Goal: Register for event/course

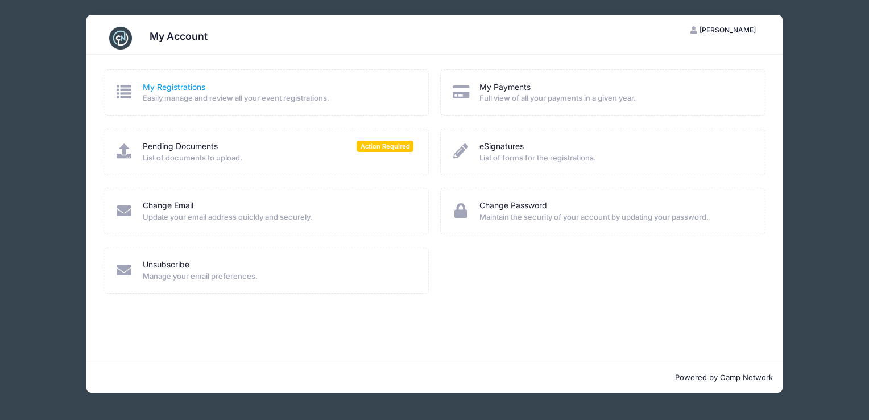
click at [156, 82] on link "My Registrations" at bounding box center [174, 87] width 63 height 12
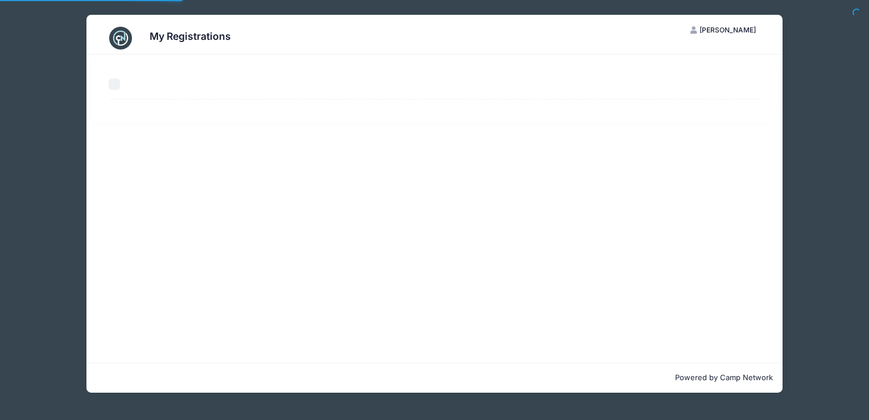
select select "50"
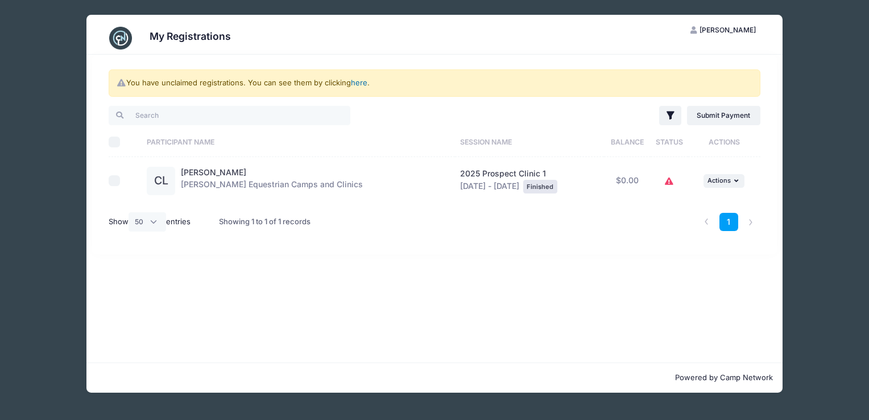
click at [357, 82] on link "here" at bounding box center [359, 82] width 16 height 9
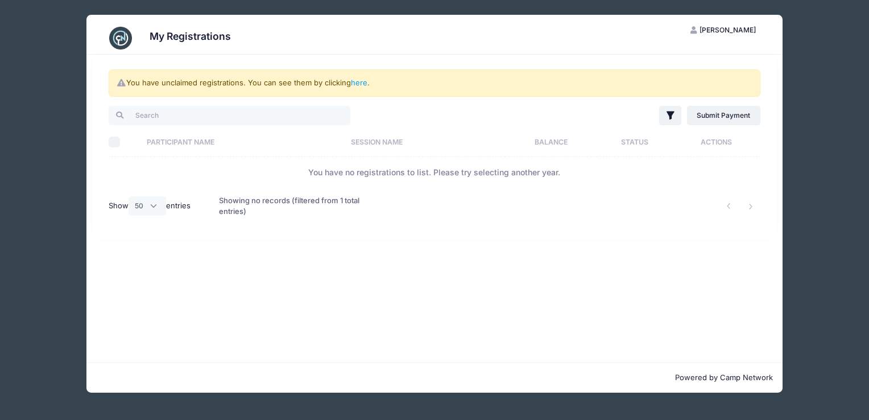
click at [123, 39] on img at bounding box center [120, 38] width 23 height 23
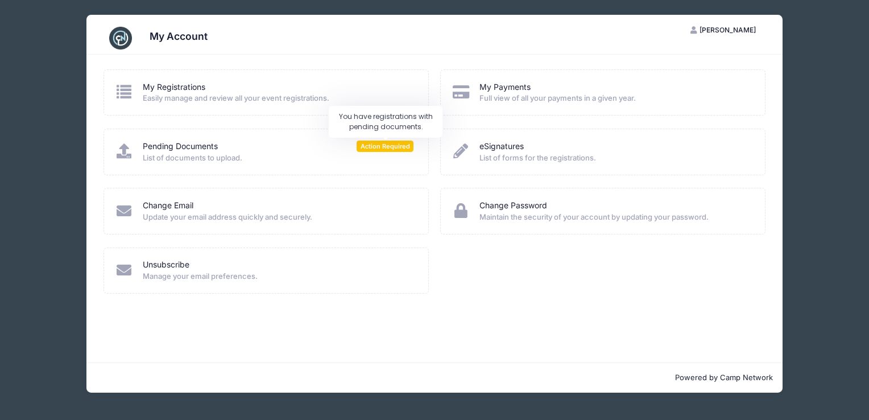
drag, startPoint x: 387, startPoint y: 145, endPoint x: 373, endPoint y: 150, distance: 14.6
click at [373, 150] on span "Action Required" at bounding box center [385, 145] width 57 height 11
click at [178, 148] on link "Pending Documents" at bounding box center [180, 146] width 75 height 12
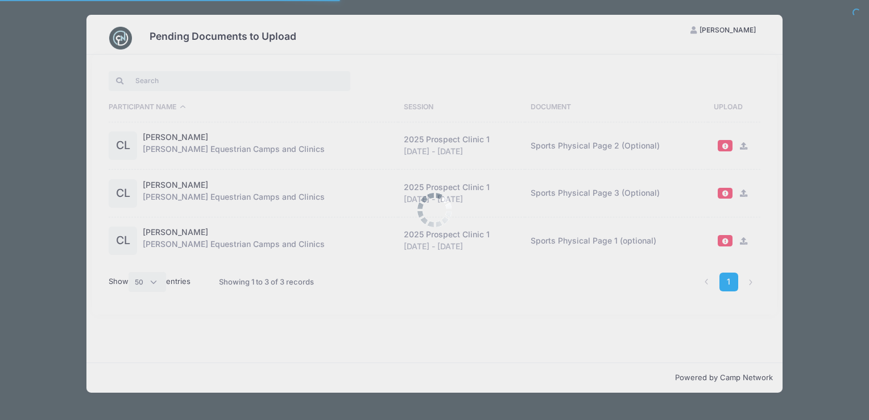
select select "50"
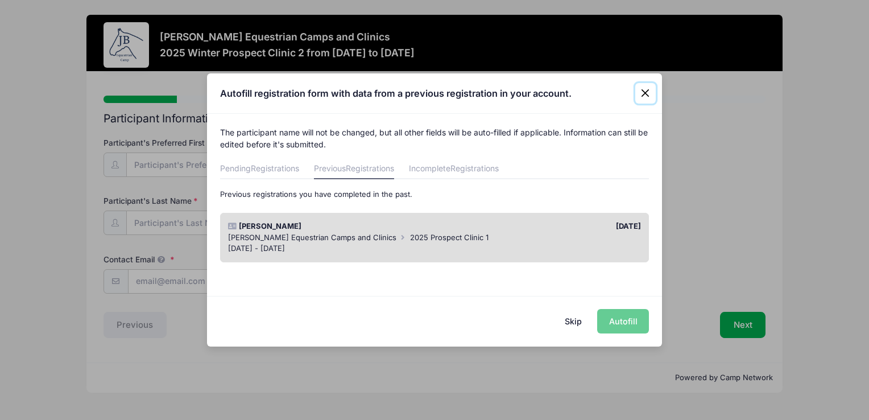
click at [643, 90] on button "Close" at bounding box center [645, 93] width 20 height 20
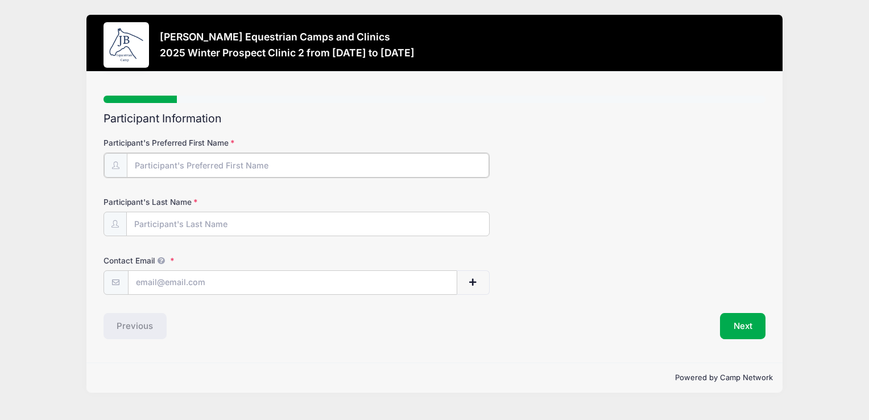
click at [351, 163] on input "Participant's Preferred First Name" at bounding box center [308, 165] width 362 height 24
type input "Charlotte ("Charley")"
drag, startPoint x: 554, startPoint y: 194, endPoint x: 537, endPoint y: 206, distance: 21.0
click at [556, 197] on form "Participant's Preferred First Name [PERSON_NAME] ("[PERSON_NAME]") Participant'…" at bounding box center [435, 215] width 663 height 156
click at [159, 220] on input "Participant's Last Name" at bounding box center [308, 223] width 362 height 24
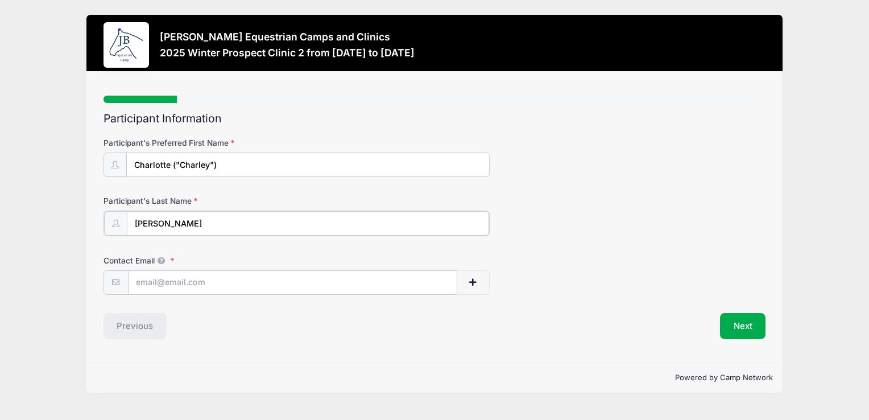
type input "[PERSON_NAME]"
click at [634, 251] on form "Participant's Preferred First Name [PERSON_NAME] ("[PERSON_NAME]") Participant'…" at bounding box center [435, 215] width 663 height 156
click at [471, 282] on span "button" at bounding box center [472, 282] width 10 height 8
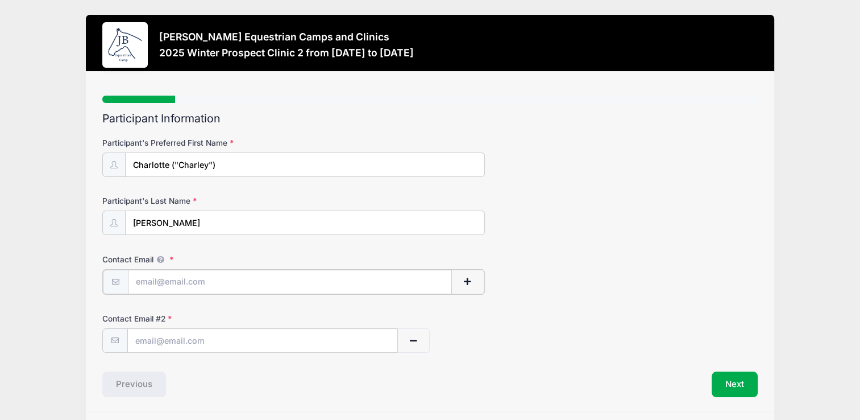
click at [239, 276] on input "Contact Email" at bounding box center [290, 282] width 324 height 24
type input "[EMAIL_ADDRESS][DOMAIN_NAME]"
drag, startPoint x: 230, startPoint y: 338, endPoint x: 110, endPoint y: 342, distance: 119.5
click at [110, 342] on div "[EMAIL_ADDRESS][DOMAIN_NAME]" at bounding box center [266, 340] width 328 height 26
click at [479, 351] on div "Participant Information Participant's Preferred First Name [PERSON_NAME] ("[PER…" at bounding box center [429, 254] width 655 height 284
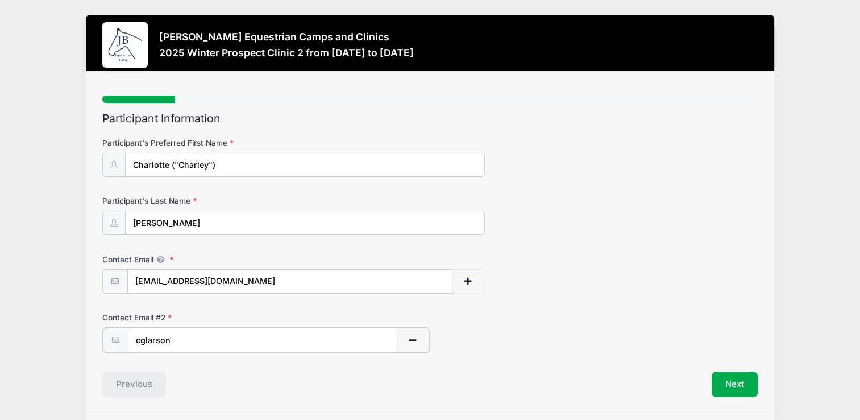
click at [227, 340] on input "cglarson" at bounding box center [263, 340] width 270 height 24
click at [472, 358] on div "Participant Information Participant's Preferred First Name [PERSON_NAME] ("[PER…" at bounding box center [429, 254] width 655 height 284
drag, startPoint x: 229, startPoint y: 326, endPoint x: 220, endPoint y: 340, distance: 16.7
click at [225, 332] on input "cglarson" at bounding box center [263, 340] width 270 height 24
type input "[EMAIL_ADDRESS][DOMAIN_NAME]"
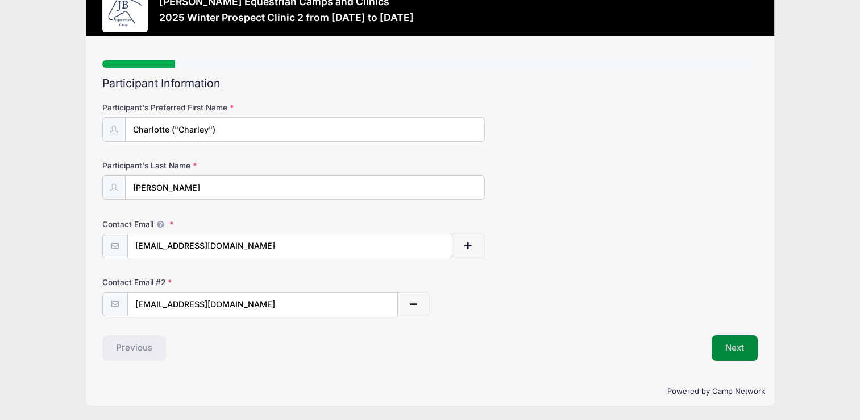
scroll to position [34, 0]
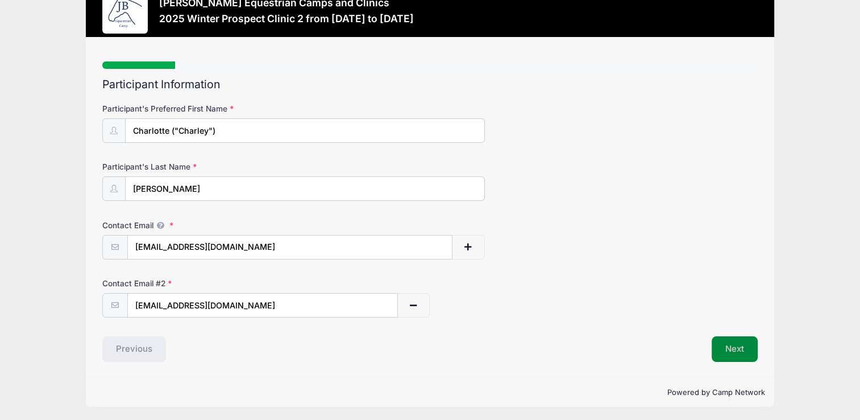
click at [748, 342] on button "Next" at bounding box center [735, 349] width 46 height 26
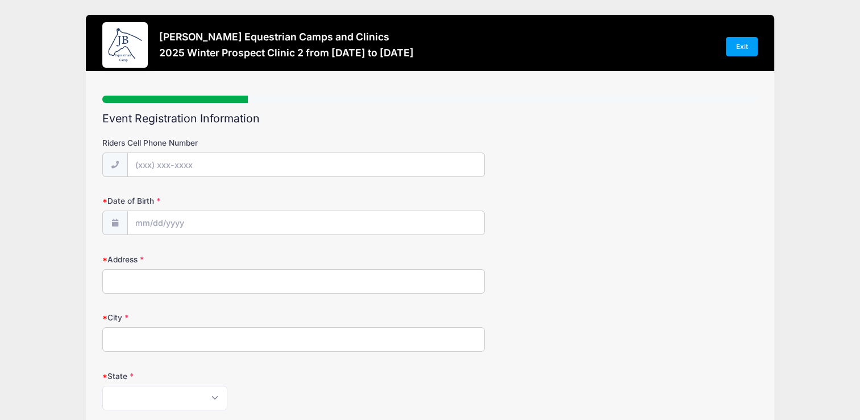
scroll to position [0, 0]
click at [144, 172] on input "Riders Cell Phone Number" at bounding box center [306, 165] width 357 height 24
type input "[PHONE_NUMBER]"
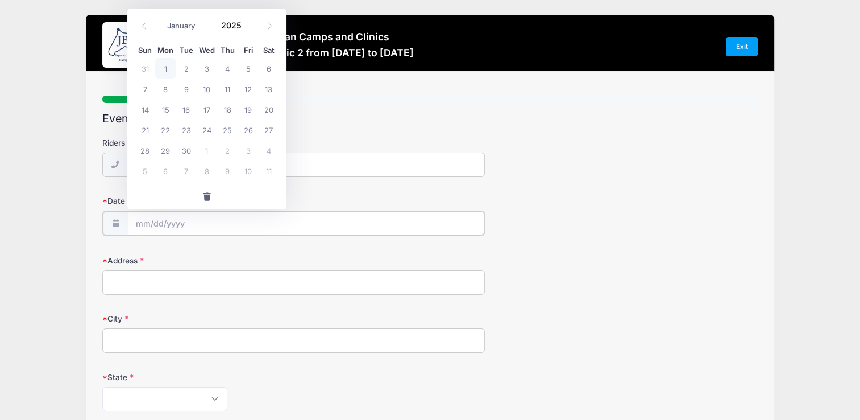
click at [136, 226] on input "Date of Birth" at bounding box center [306, 223] width 357 height 24
click at [147, 30] on span at bounding box center [144, 25] width 19 height 19
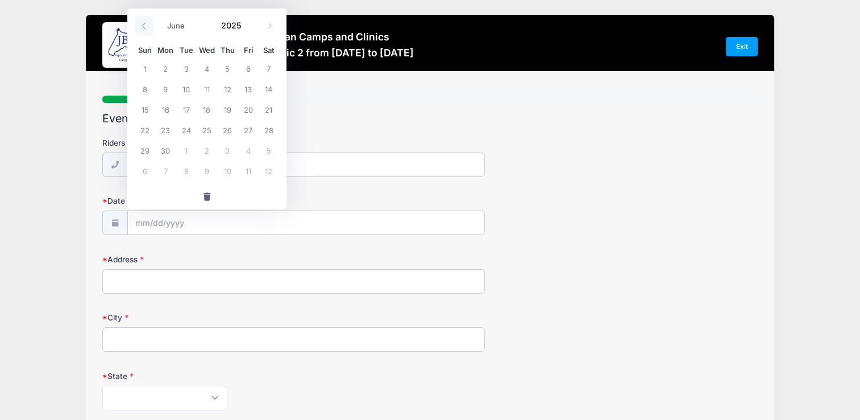
drag, startPoint x: 147, startPoint y: 30, endPoint x: 144, endPoint y: 23, distance: 7.4
click at [144, 23] on icon at bounding box center [143, 25] width 7 height 7
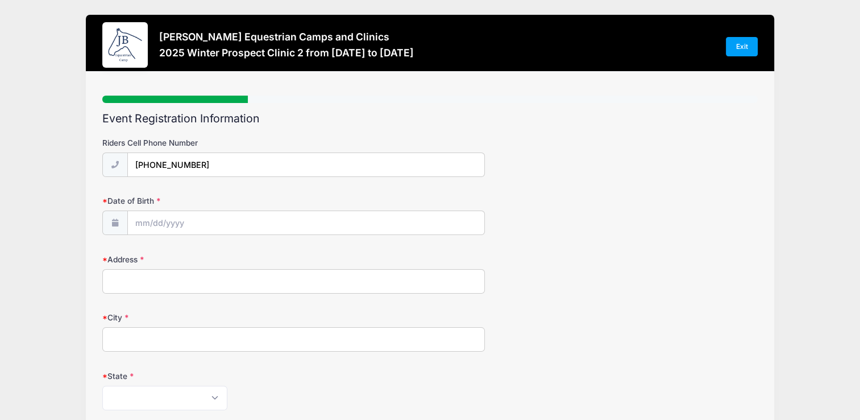
drag, startPoint x: 559, startPoint y: 170, endPoint x: 552, endPoint y: 168, distance: 7.2
click at [560, 170] on div "Riders Cell Phone Number [PHONE_NUMBER]" at bounding box center [429, 157] width 655 height 40
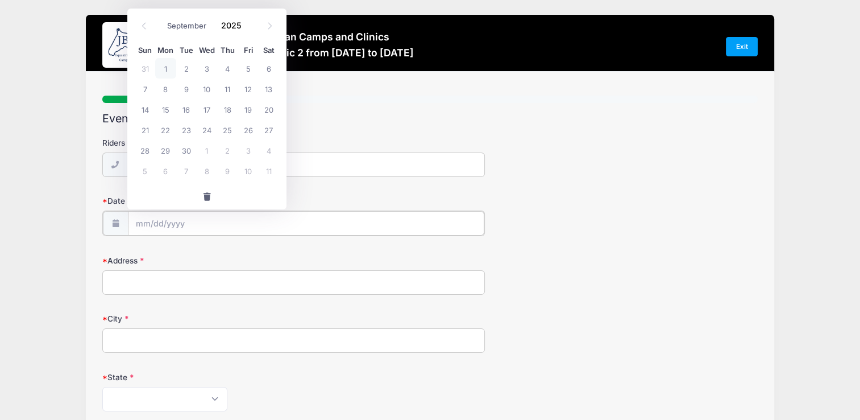
click at [137, 225] on input "Date of Birth" at bounding box center [306, 223] width 357 height 24
click at [143, 24] on icon at bounding box center [143, 25] width 7 height 7
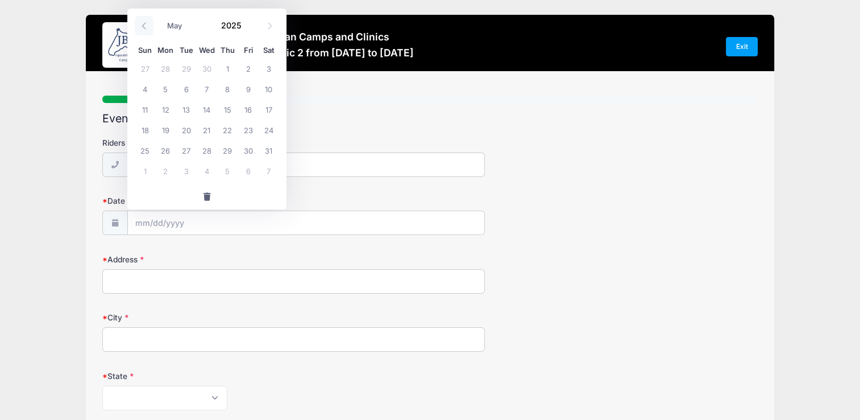
click at [143, 24] on icon at bounding box center [143, 25] width 7 height 7
select select "1"
click at [193, 26] on select "January February March April May June July August September October November De…" at bounding box center [187, 25] width 51 height 15
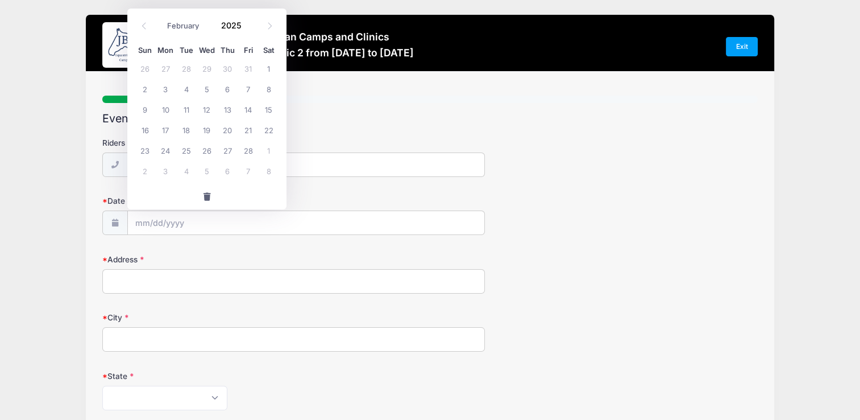
click at [162, 18] on select "January February March April May June July August September October November De…" at bounding box center [187, 25] width 51 height 15
click at [246, 129] on span "21" at bounding box center [248, 129] width 20 height 20
type input "[DATE]"
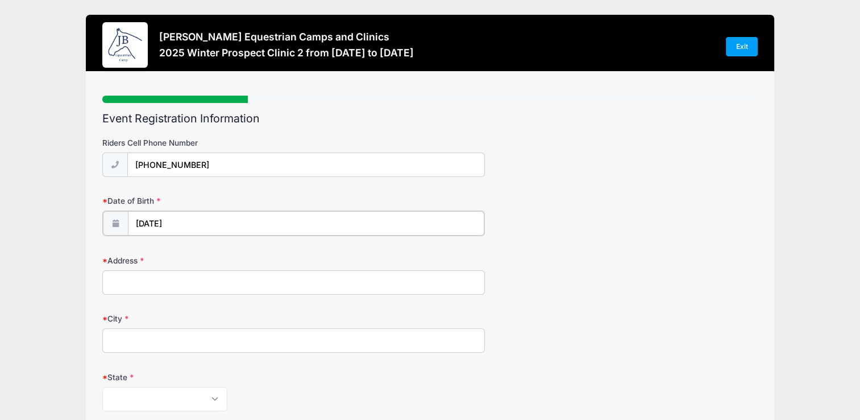
click at [188, 220] on input "[DATE]" at bounding box center [306, 223] width 357 height 24
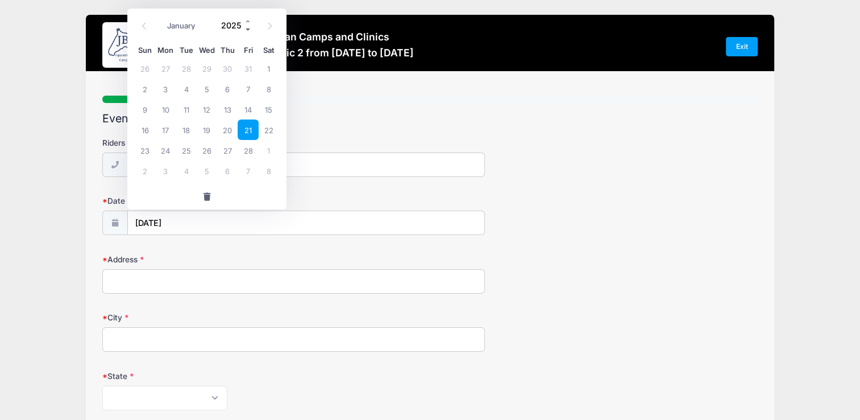
click at [247, 30] on span at bounding box center [249, 29] width 8 height 9
click at [248, 30] on span at bounding box center [249, 29] width 8 height 9
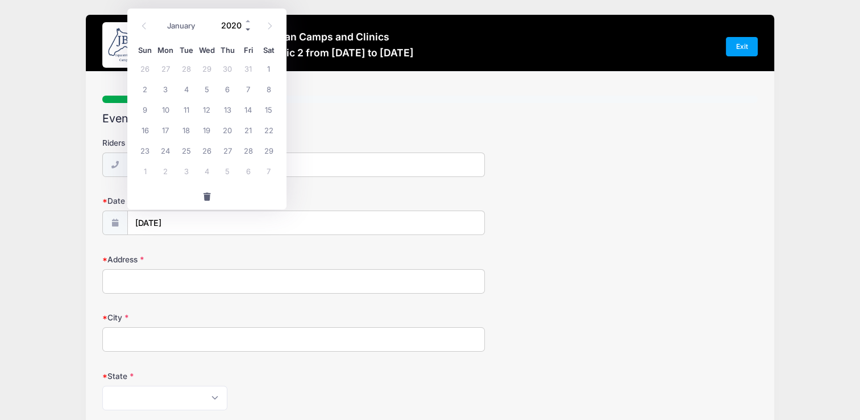
click at [248, 30] on span at bounding box center [249, 29] width 8 height 9
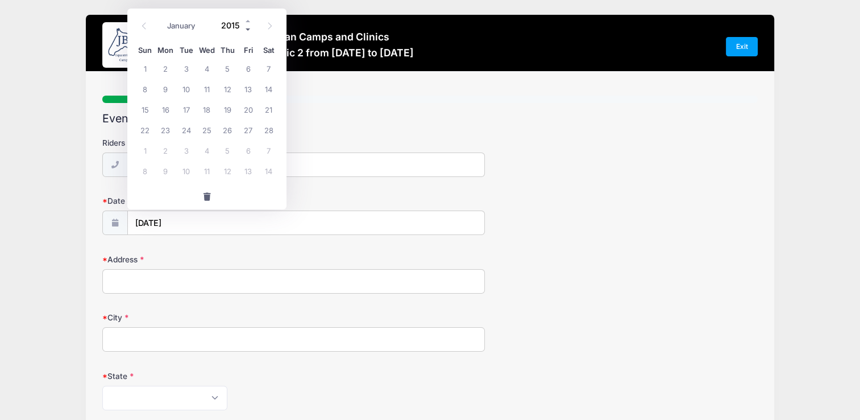
click at [248, 30] on span at bounding box center [249, 29] width 8 height 9
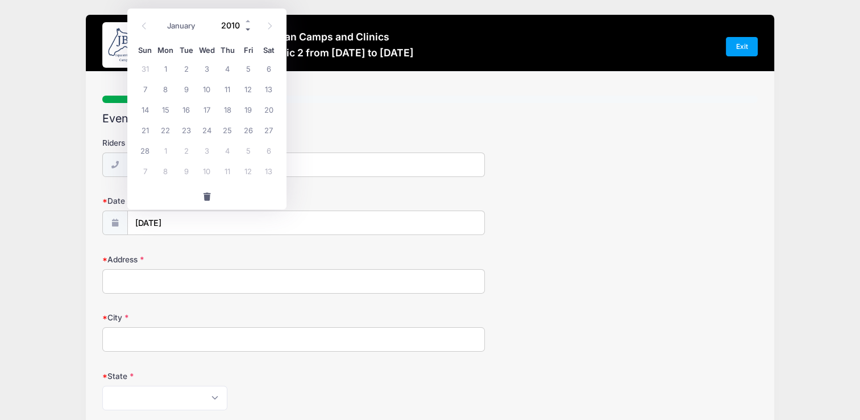
click at [248, 30] on span at bounding box center [249, 29] width 8 height 9
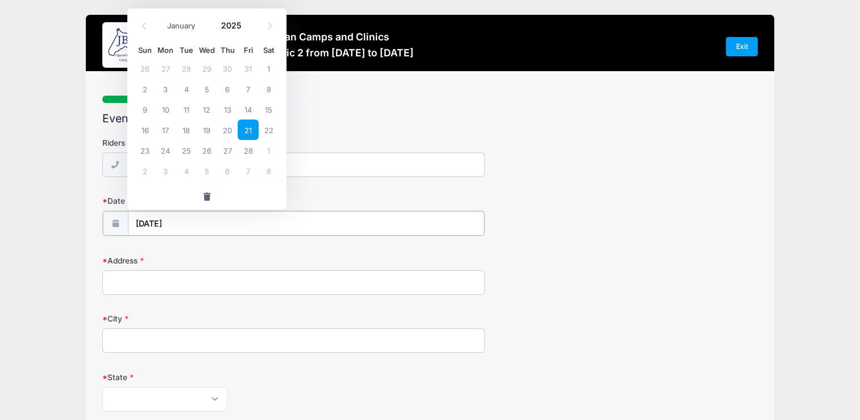
click at [181, 222] on input "[DATE]" at bounding box center [306, 223] width 357 height 24
click at [246, 28] on span at bounding box center [249, 29] width 8 height 9
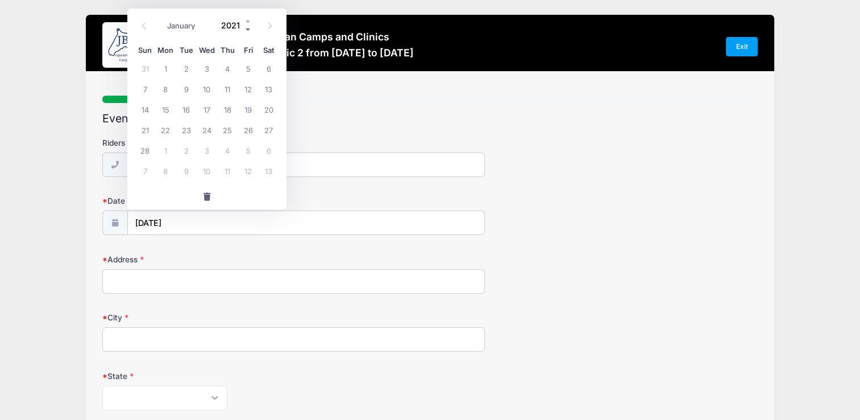
click at [246, 28] on span at bounding box center [249, 29] width 8 height 9
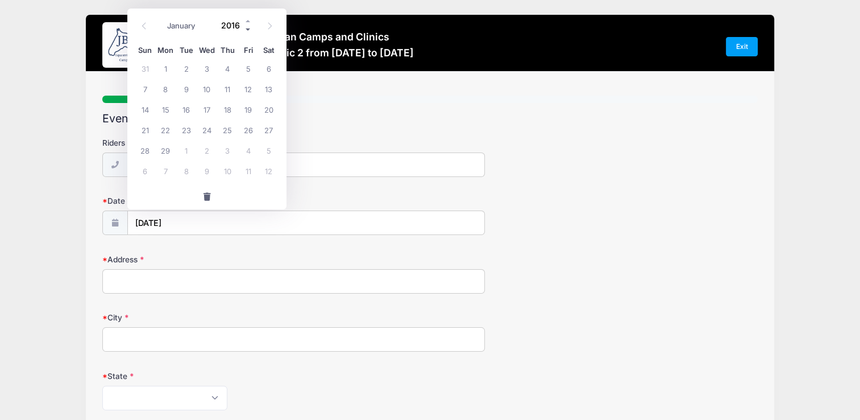
click at [246, 28] on span at bounding box center [249, 29] width 8 height 9
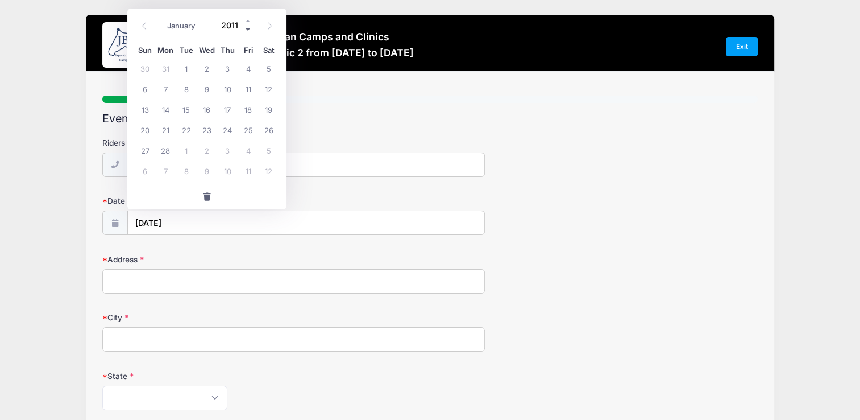
click at [246, 28] on span at bounding box center [249, 29] width 8 height 9
type input "2009"
click at [233, 30] on input "2009" at bounding box center [234, 24] width 37 height 17
click at [266, 109] on span "21" at bounding box center [269, 109] width 20 height 20
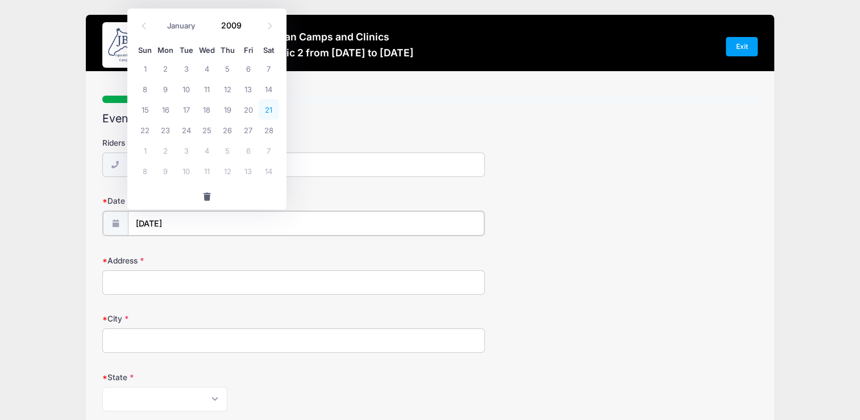
type input "[DATE]"
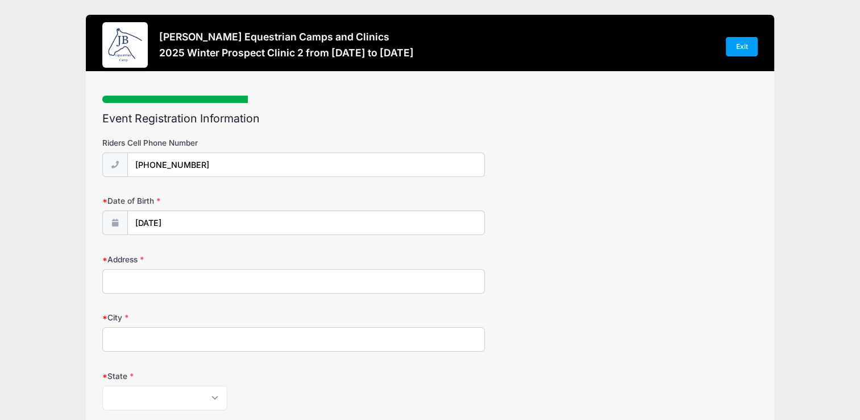
click at [341, 273] on input "Address" at bounding box center [293, 281] width 382 height 24
type input "[STREET_ADDRESS][PERSON_NAME]"
type input "Sewickley"
select select "PA"
type input "15143"
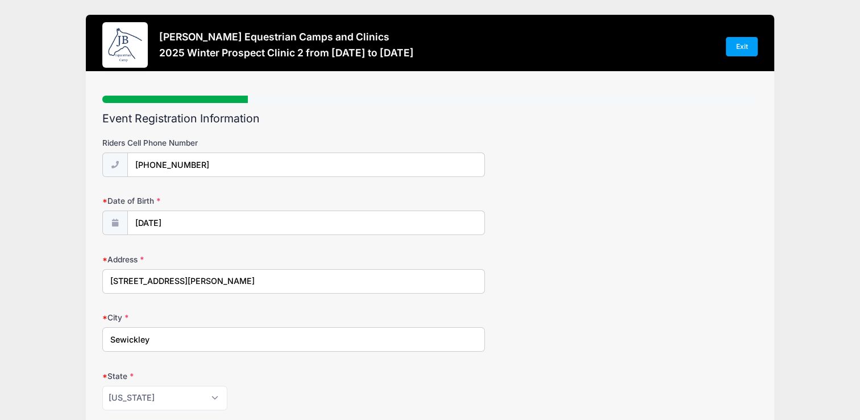
type input "[EMAIL_ADDRESS][DOMAIN_NAME]"
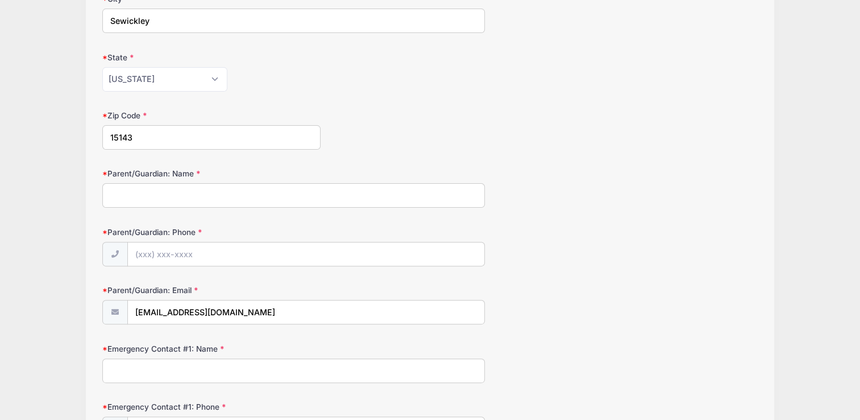
scroll to position [341, 0]
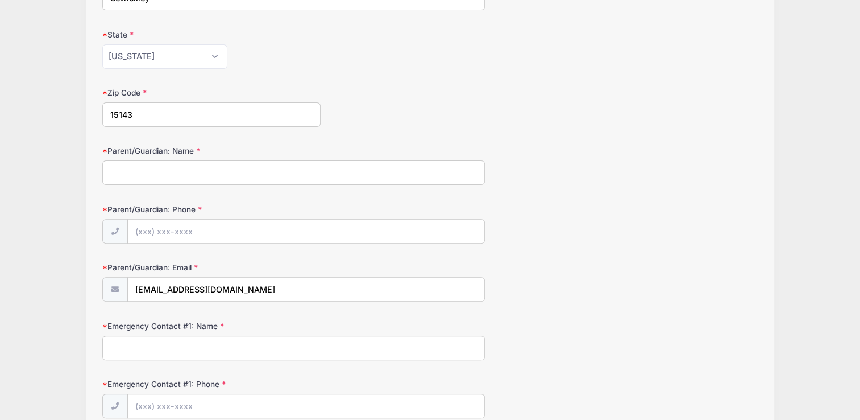
click at [222, 162] on input "Parent/Guardian: Name" at bounding box center [293, 172] width 382 height 24
type input "[PERSON_NAME]"
click at [135, 231] on input "Parent/Guardian: Phone" at bounding box center [306, 232] width 357 height 24
type input "[PHONE_NUMBER]"
click at [307, 345] on input "Emergency Contact #1: Name" at bounding box center [293, 348] width 382 height 24
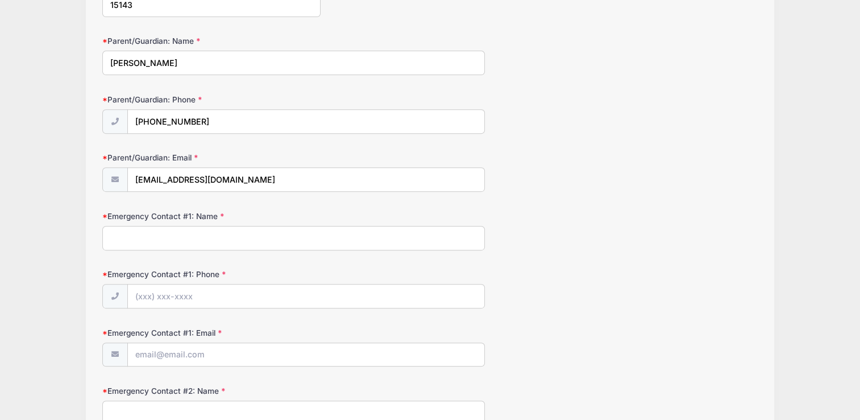
scroll to position [455, 0]
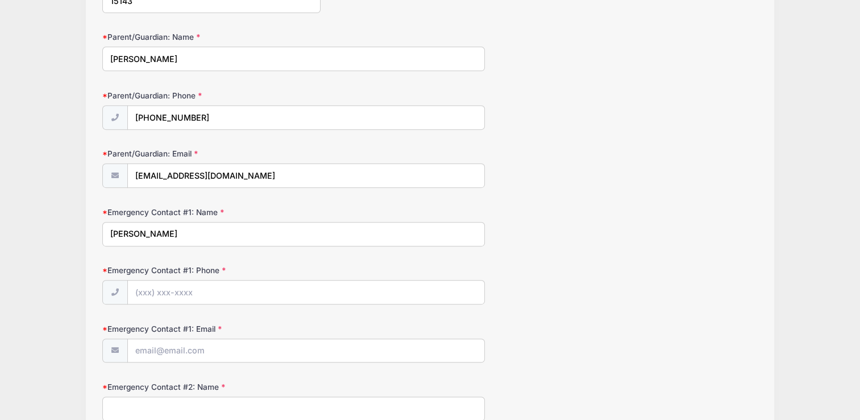
type input "[PERSON_NAME]"
click at [142, 285] on input "Emergency Contact #1: Phone" at bounding box center [306, 292] width 357 height 24
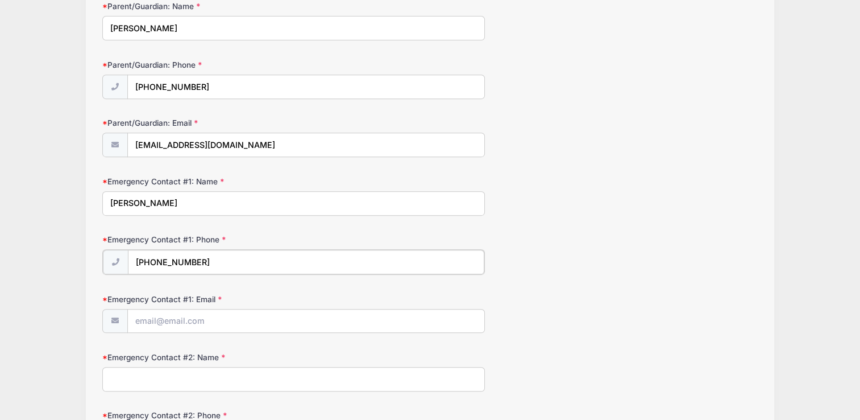
scroll to position [569, 0]
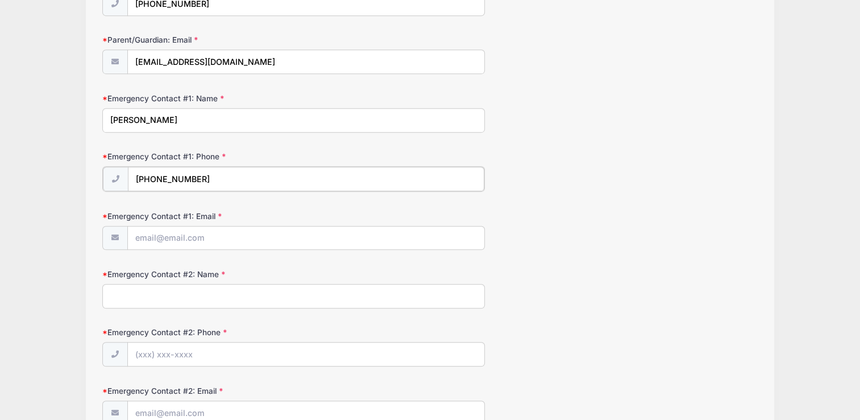
type input "[PHONE_NUMBER]"
click at [291, 241] on input "Emergency Contact #1: Email" at bounding box center [306, 237] width 357 height 24
type input "[EMAIL_ADDRESS][DOMAIN_NAME]"
click at [653, 264] on form "Riders Cell Phone Number [PHONE_NUMBER] Date of Birth [DATE] Address [STREET_AD…" at bounding box center [429, 359] width 655 height 1583
click at [127, 295] on input "Emergency Contact #2: Name" at bounding box center [293, 295] width 382 height 24
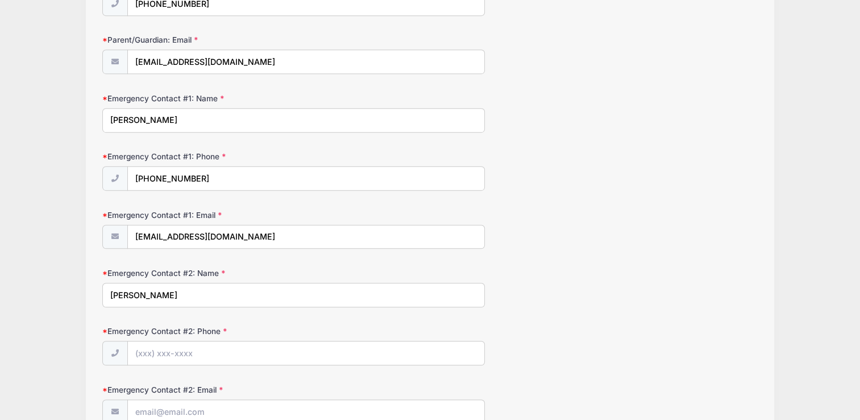
type input "[PERSON_NAME]"
click at [151, 347] on input "Emergency Contact #2: Phone" at bounding box center [306, 353] width 357 height 24
type input "[PHONE_NUMBER]"
click at [700, 220] on div "Emergency Contact #1: Email [EMAIL_ADDRESS][DOMAIN_NAME]" at bounding box center [429, 229] width 655 height 40
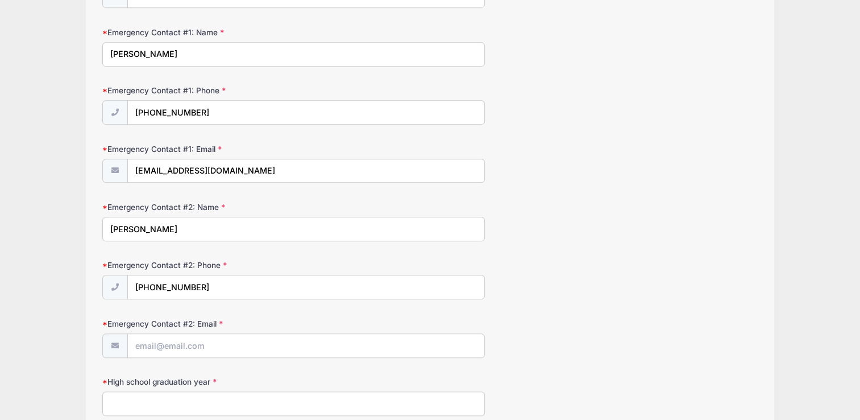
scroll to position [796, 0]
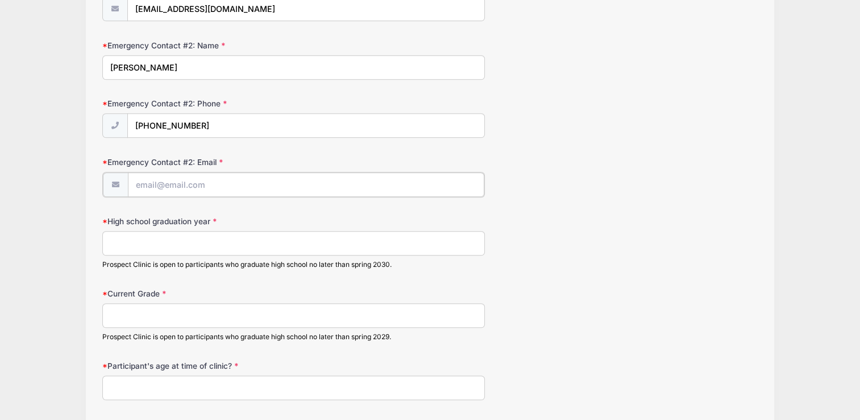
click at [187, 183] on input "Emergency Contact #2: Email" at bounding box center [306, 184] width 357 height 24
type input "[EMAIL_ADDRESS][DOMAIN_NAME]"
click at [209, 239] on input "High school graduation year" at bounding box center [293, 242] width 382 height 24
type input "2027"
click at [173, 308] on input "Current Grade" at bounding box center [293, 314] width 382 height 24
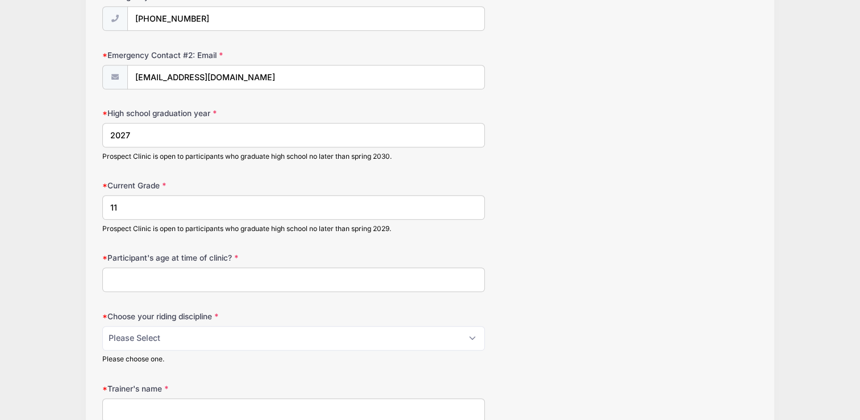
scroll to position [910, 0]
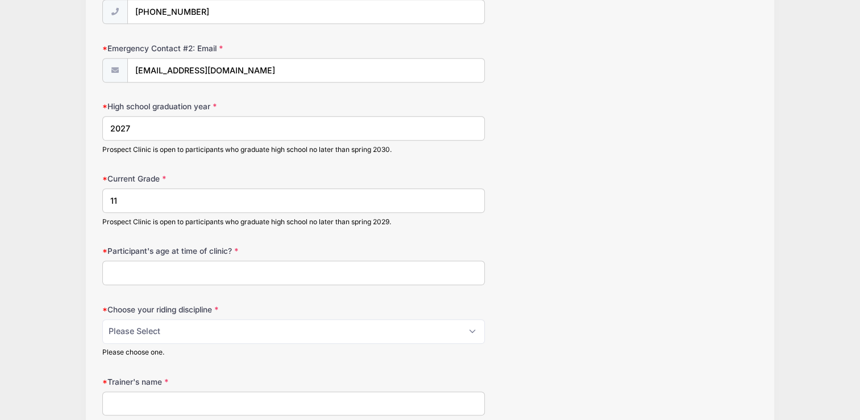
type input "11"
click at [221, 281] on form "Riders Cell Phone Number [PHONE_NUMBER] Date of Birth [DATE] Address [STREET_AD…" at bounding box center [429, 18] width 655 height 1583
click at [227, 273] on input "Participant's age at time of clinic?" at bounding box center [293, 272] width 382 height 24
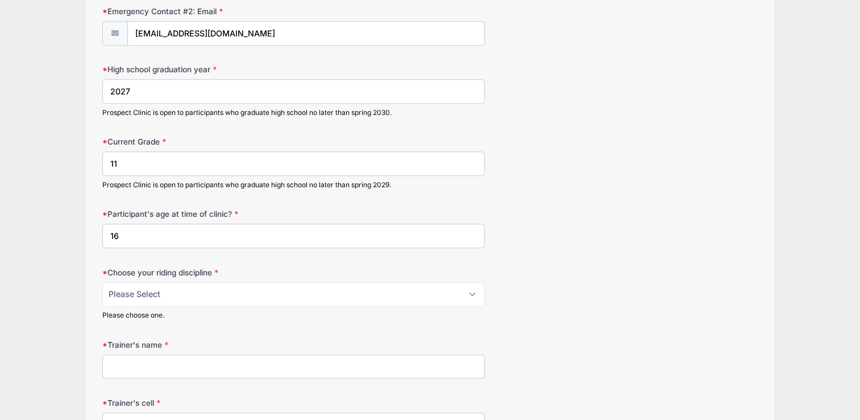
scroll to position [967, 0]
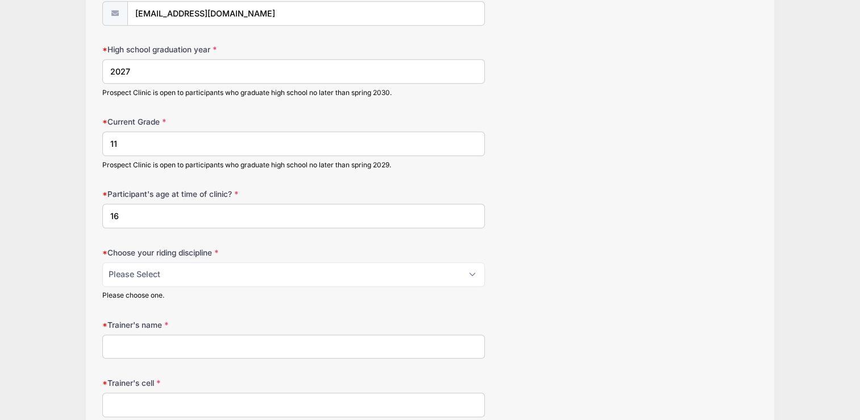
type input "16"
click at [243, 270] on select "Please Select jumping seat western reining western horsemanship" at bounding box center [293, 274] width 382 height 24
select select "jumping seat"
click at [102, 262] on select "Please Select jumping seat western reining western horsemanship" at bounding box center [293, 274] width 382 height 24
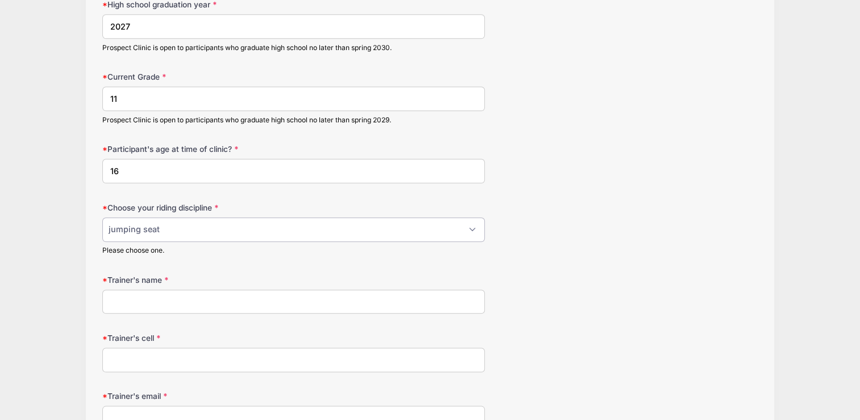
scroll to position [1081, 0]
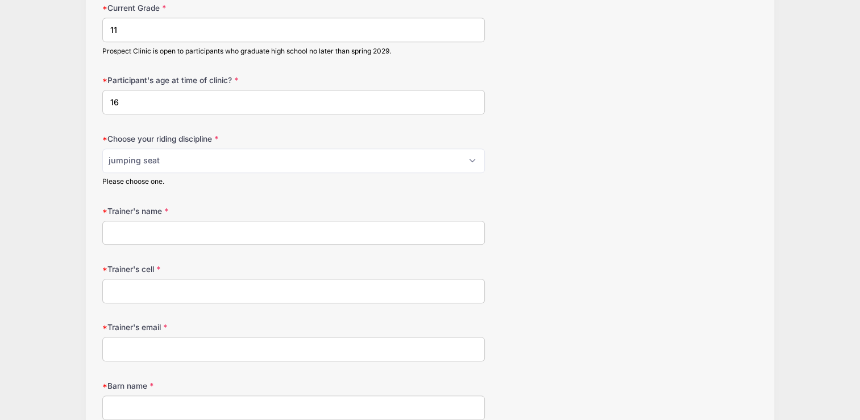
click at [198, 226] on input "Trainer's name" at bounding box center [293, 233] width 382 height 24
type input "[PERSON_NAME]"
click at [196, 288] on input "Trainer's cell" at bounding box center [293, 291] width 382 height 24
type input "7272827185"
click at [159, 348] on input "Trainer's email" at bounding box center [293, 349] width 382 height 24
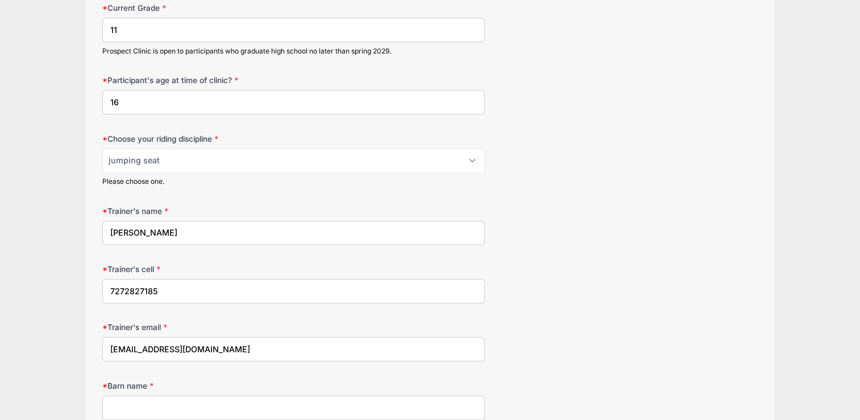
type input "[EMAIL_ADDRESS][DOMAIN_NAME]"
click at [205, 404] on input "Barn name" at bounding box center [293, 407] width 382 height 24
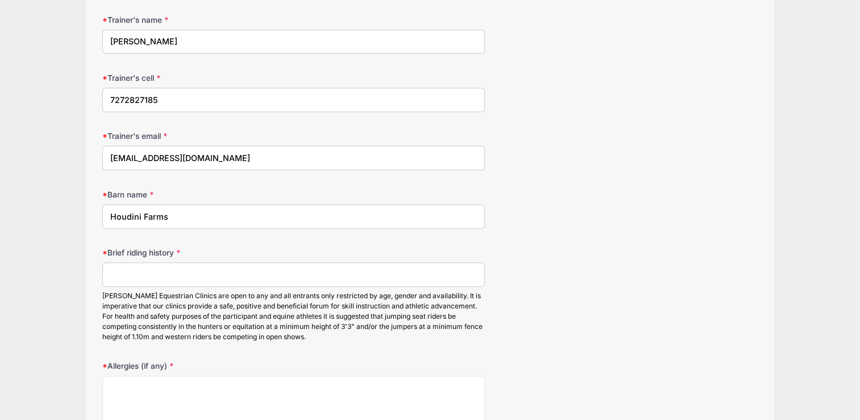
scroll to position [1308, 0]
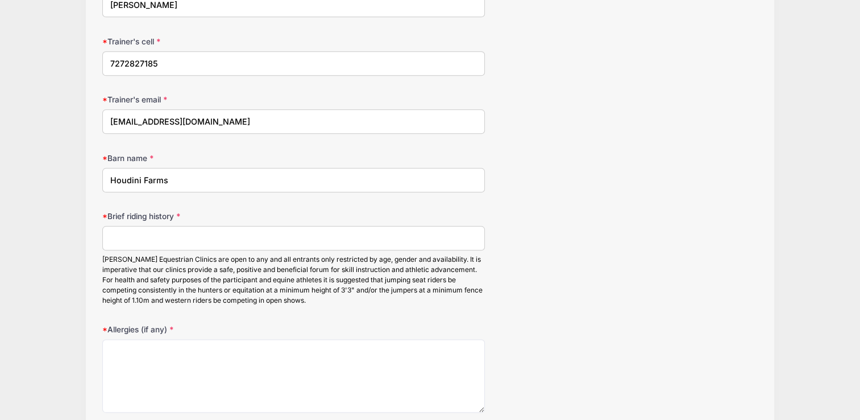
type input "Houdini Farms"
click at [233, 232] on input "Brief riding history" at bounding box center [293, 238] width 382 height 24
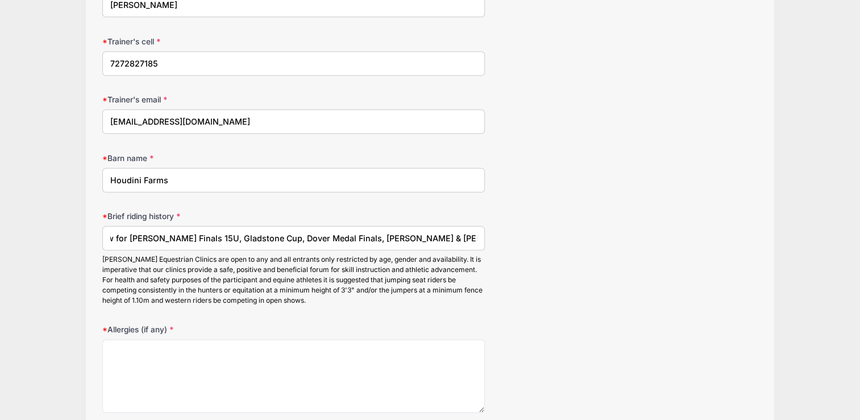
scroll to position [0, 282]
click at [159, 232] on input "Currently competing in the 3'6' equitation ring. Qualified two years in a row f…" at bounding box center [293, 238] width 382 height 24
click at [191, 238] on input "Currently competing in the 3'6' equitation ring. Qualified two years in a row f…" at bounding box center [293, 238] width 382 height 24
click at [478, 233] on input "Currently competing in the 3'6' equitation ring. Qualified two years in a row f…" at bounding box center [293, 238] width 382 height 24
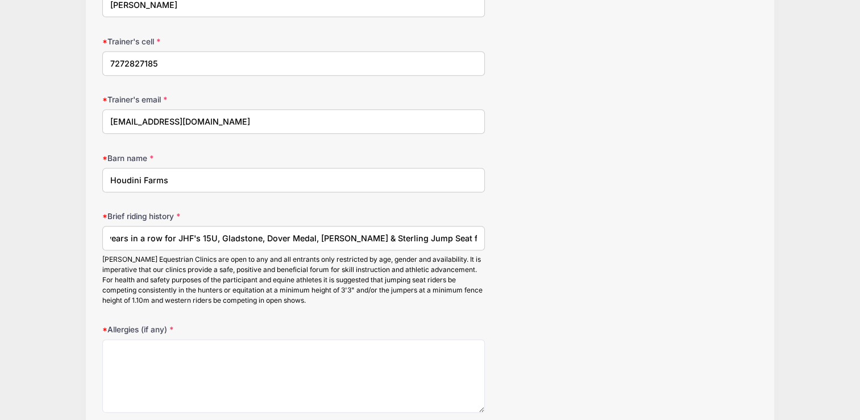
scroll to position [0, 255]
type input "Currently competing in the 3'6' equitation ring. Qualified two years in a row f…"
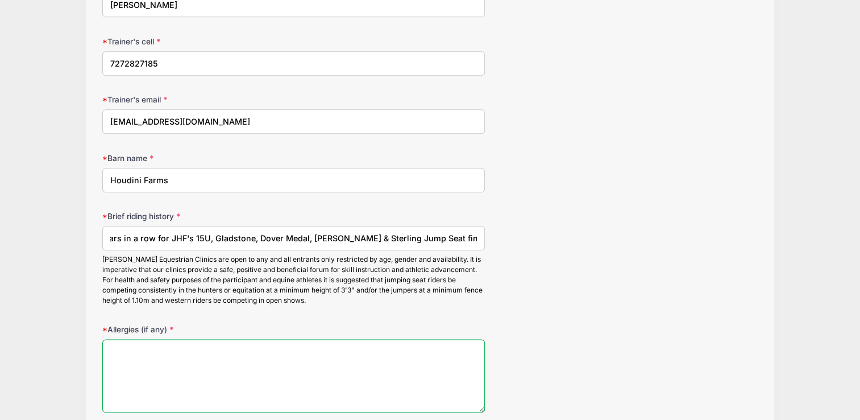
scroll to position [0, 0]
click at [409, 341] on textarea "Allergies (if any)" at bounding box center [293, 375] width 382 height 73
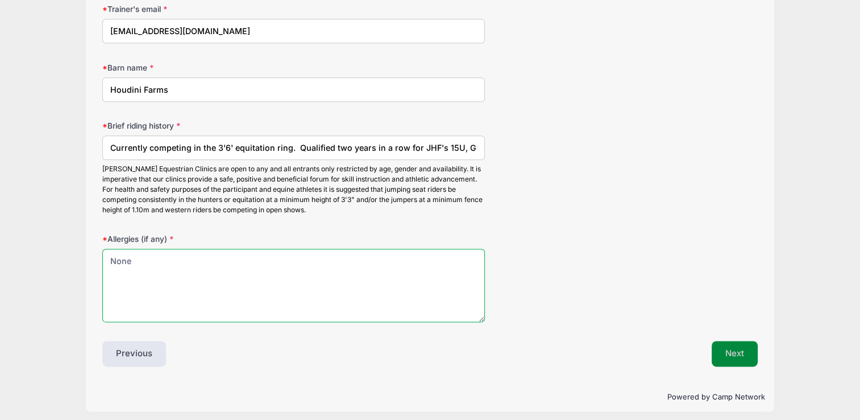
type textarea "None"
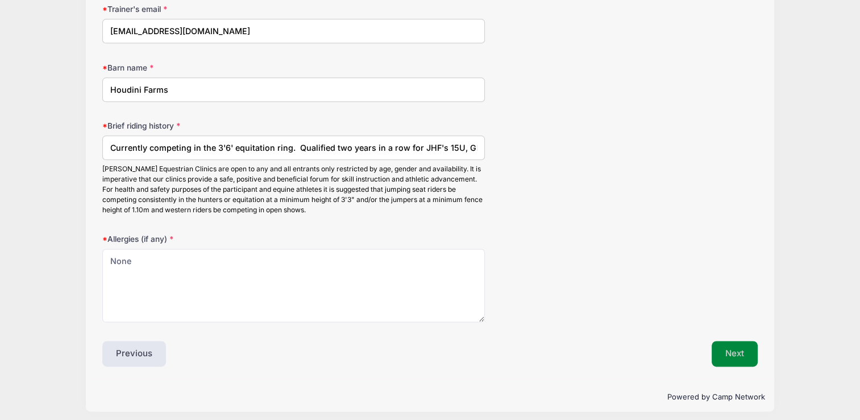
click at [739, 351] on button "Next" at bounding box center [735, 354] width 46 height 26
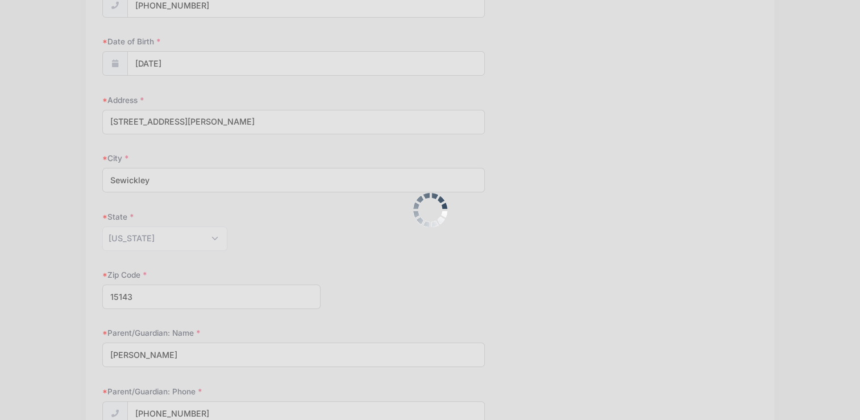
scroll to position [0, 0]
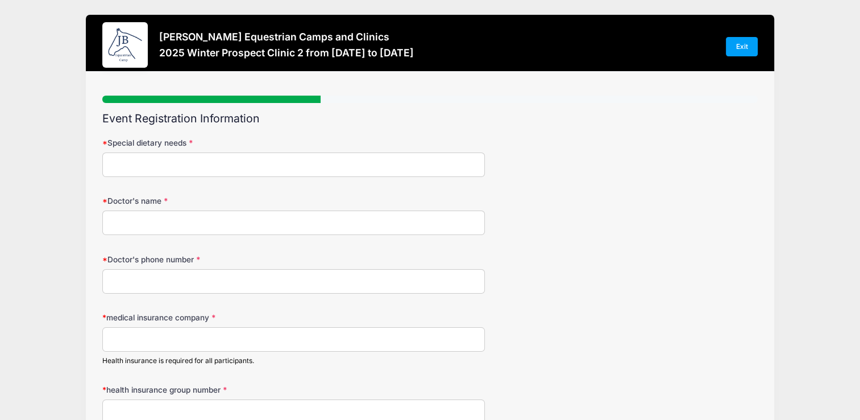
click at [371, 171] on input "Special dietary needs" at bounding box center [293, 164] width 382 height 24
type input "None"
click at [335, 222] on input "Doctor's name" at bounding box center [293, 222] width 382 height 24
type input "Kids Plus Pediatrics"
click at [284, 276] on input "Doctor's phone number" at bounding box center [293, 281] width 382 height 24
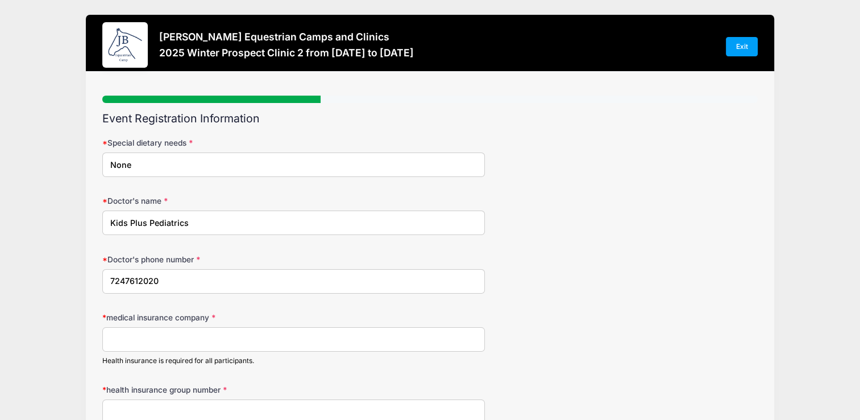
type input "7247612020"
click at [226, 345] on input "medical insurance company" at bounding box center [293, 339] width 382 height 24
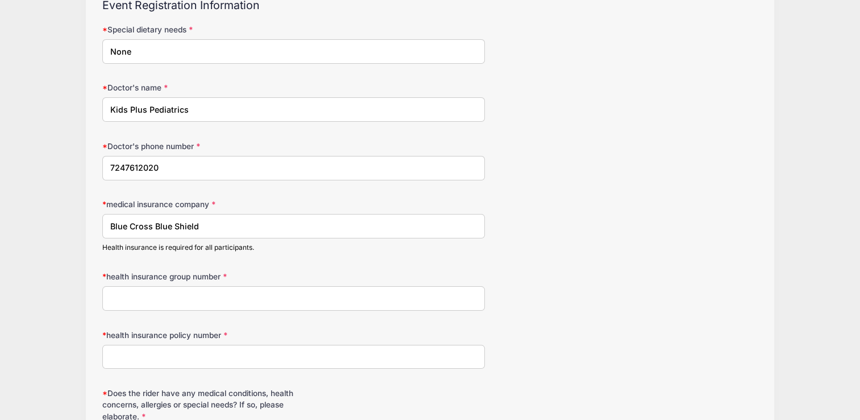
scroll to position [114, 0]
type input "Blue Cross Blue Shield"
click at [234, 297] on input "health insurance group number" at bounding box center [293, 297] width 382 height 24
type input "LNW363"
click at [222, 358] on input "health insurance policy number" at bounding box center [293, 356] width 382 height 24
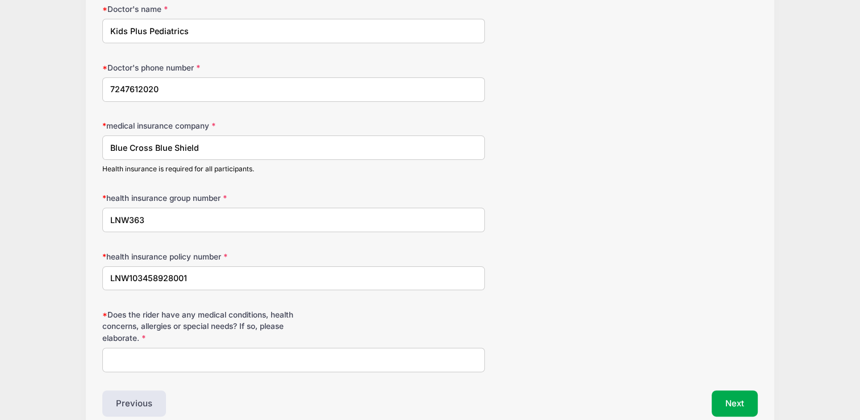
scroll to position [227, 0]
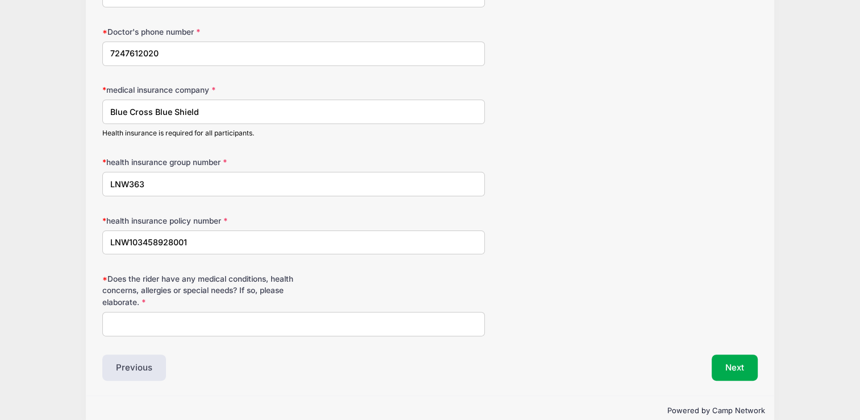
type input "LNW103458928001"
click at [299, 329] on input "Does the rider have any medical conditions, health concerns, allergies or speci…" at bounding box center [293, 324] width 382 height 24
type input "None"
click at [721, 358] on button "Next" at bounding box center [735, 367] width 46 height 26
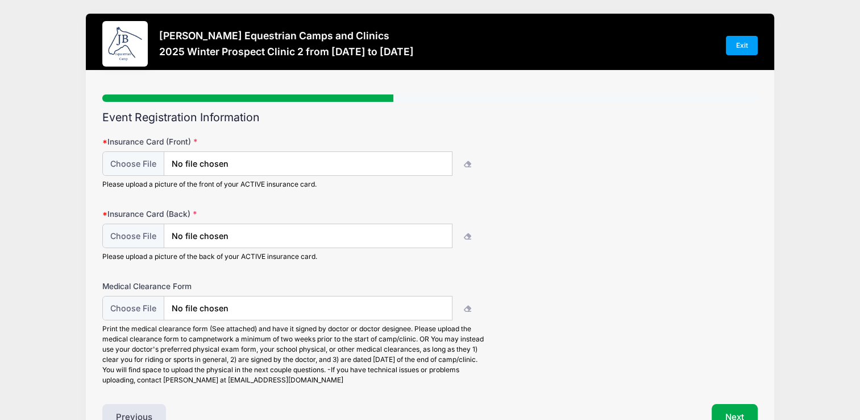
scroll to position [0, 0]
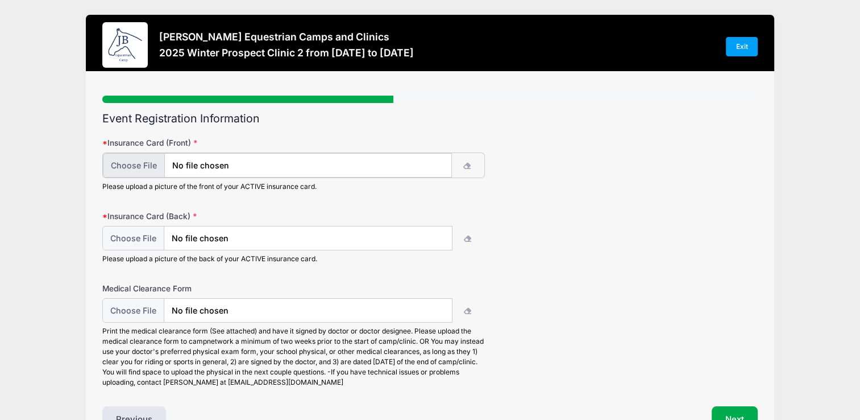
click at [241, 171] on input "file" at bounding box center [277, 165] width 349 height 24
click at [434, 162] on input "file" at bounding box center [277, 165] width 349 height 24
type input "C:\fakepath\[PERSON_NAME] Insurance Front.jpeg"
click at [465, 238] on icon "button" at bounding box center [467, 238] width 9 height 0
click at [400, 229] on input "file" at bounding box center [277, 237] width 349 height 24
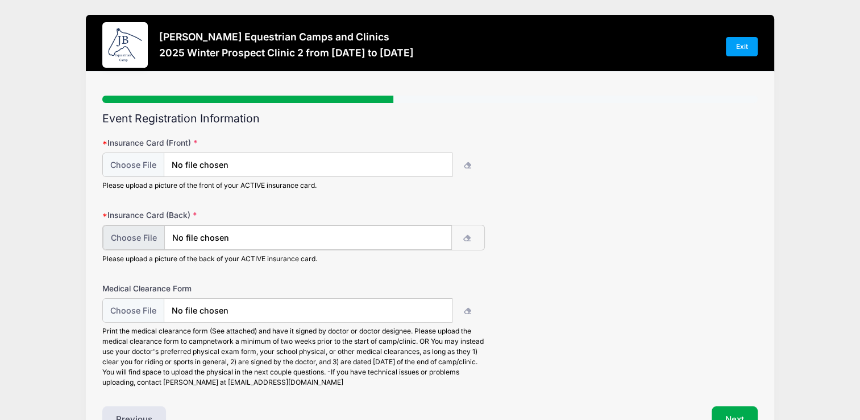
type input "C:\fakepath\[PERSON_NAME] Insurance Back.jpeg"
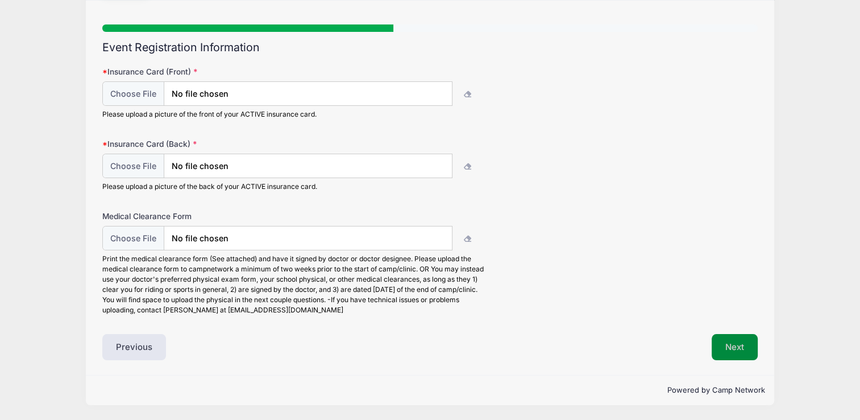
scroll to position [71, 0]
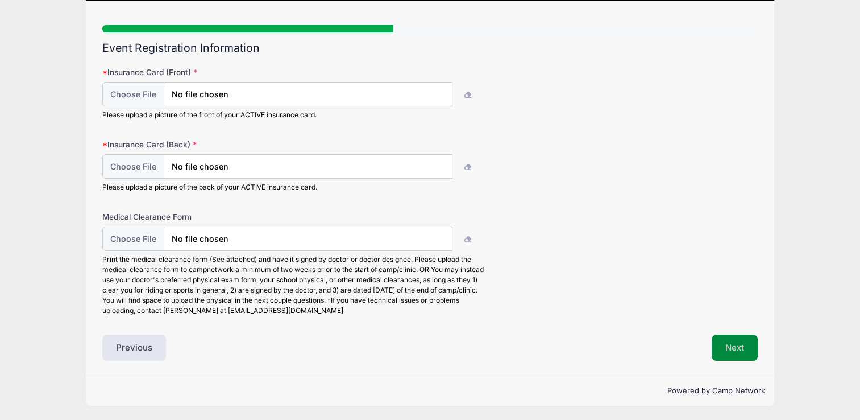
click at [721, 344] on button "Next" at bounding box center [735, 347] width 46 height 26
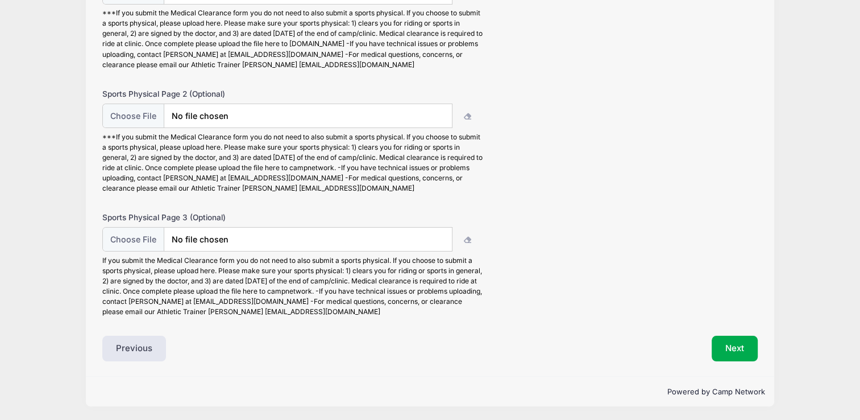
scroll to position [173, 0]
click at [727, 351] on button "Next" at bounding box center [735, 348] width 46 height 26
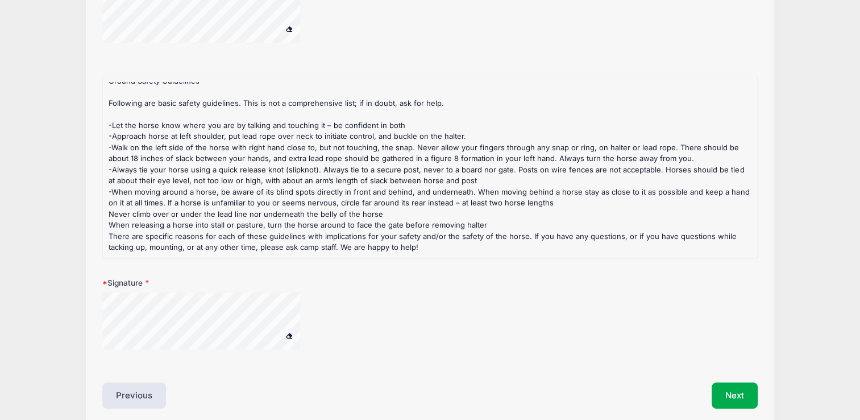
scroll to position [414, 0]
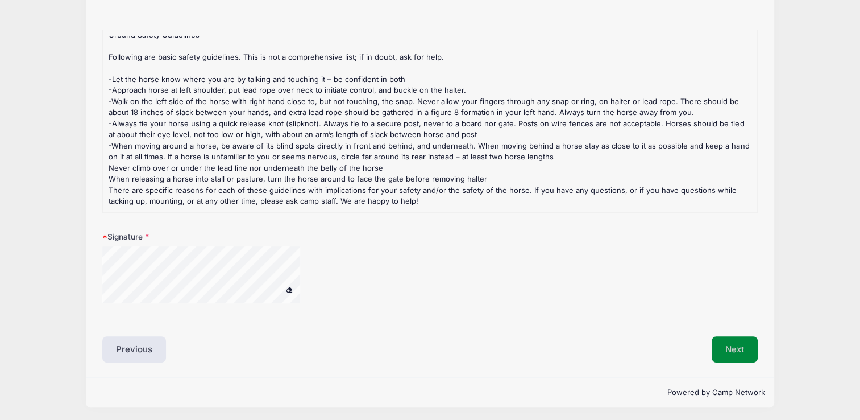
click at [717, 350] on button "Next" at bounding box center [735, 349] width 46 height 26
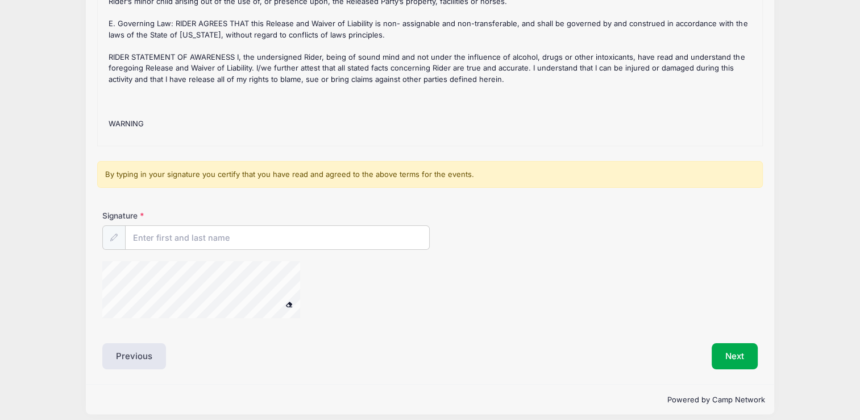
scroll to position [173, 0]
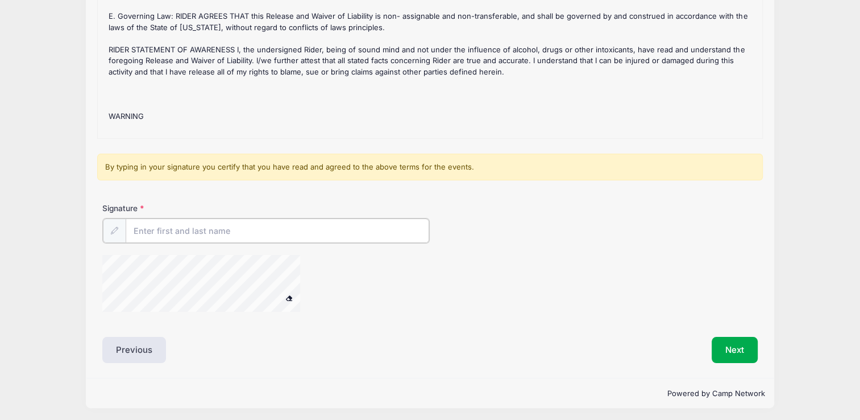
click at [262, 231] on input "Signature" at bounding box center [278, 230] width 304 height 24
type input "[PERSON_NAME]"
click at [409, 304] on div at bounding box center [320, 284] width 437 height 60
click at [721, 350] on button "Next" at bounding box center [735, 349] width 46 height 26
click at [739, 343] on button "Next" at bounding box center [735, 349] width 46 height 26
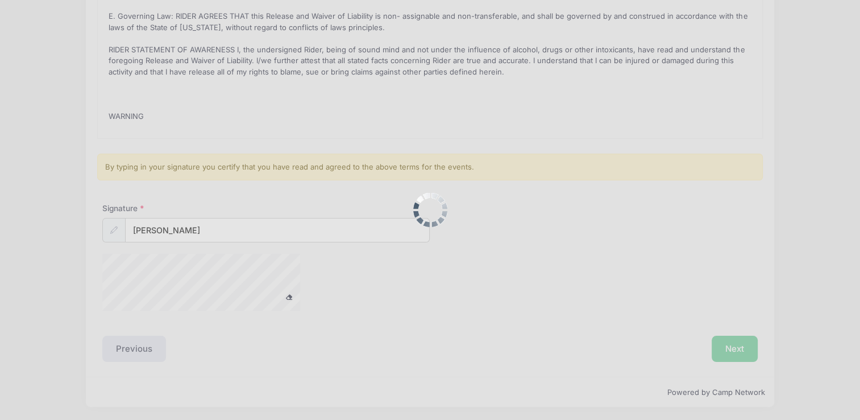
scroll to position [0, 0]
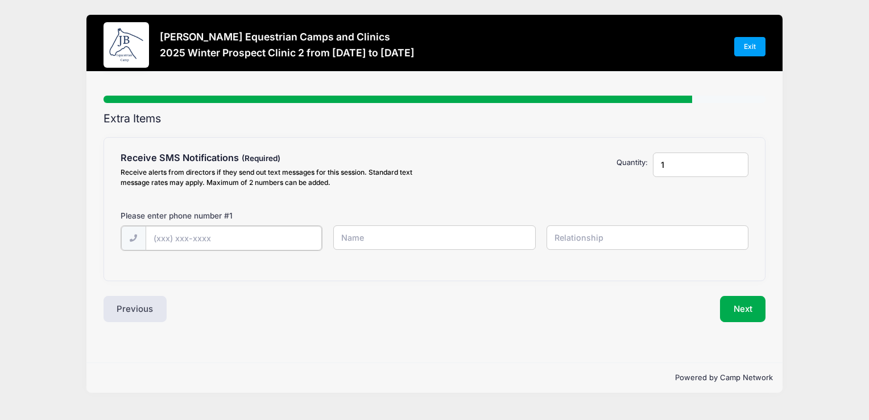
click at [174, 239] on input "text" at bounding box center [234, 238] width 176 height 24
type input "[PHONE_NUMBER]"
click at [378, 238] on input "text" at bounding box center [434, 237] width 202 height 24
type input "[PERSON_NAME]"
click at [603, 235] on input "text" at bounding box center [648, 237] width 202 height 24
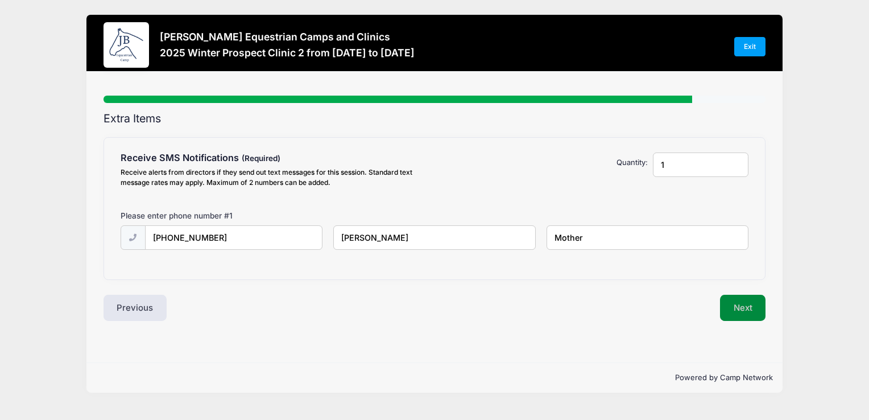
type input "Mother"
click at [735, 314] on button "Next" at bounding box center [743, 308] width 46 height 26
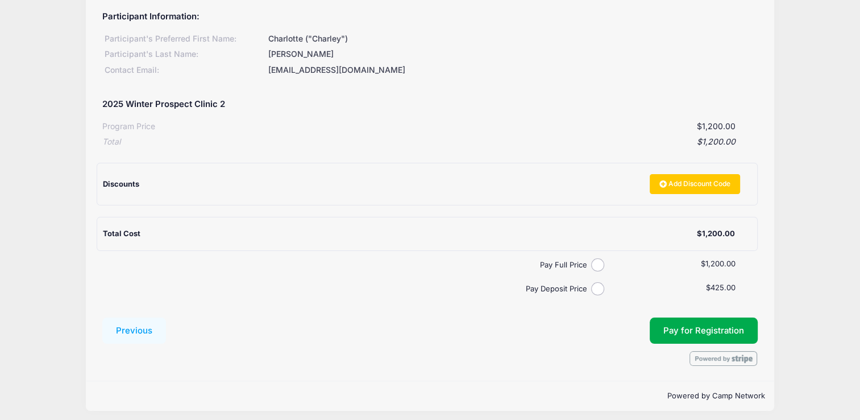
scroll to position [129, 0]
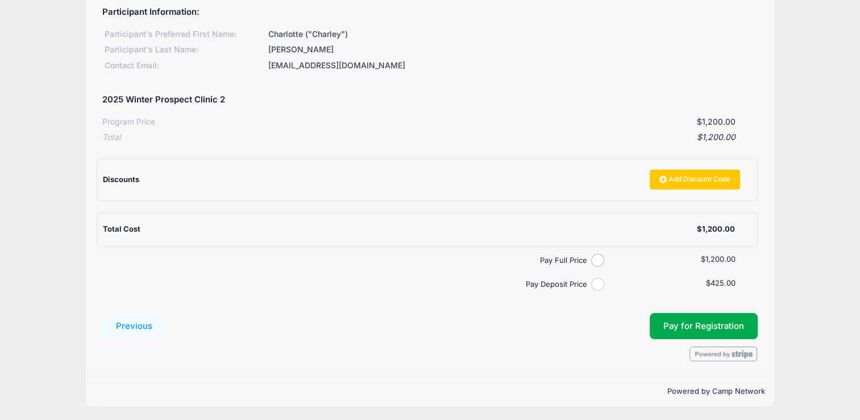
click at [597, 288] on input "Pay Deposit Price" at bounding box center [597, 284] width 13 height 13
radio input "true"
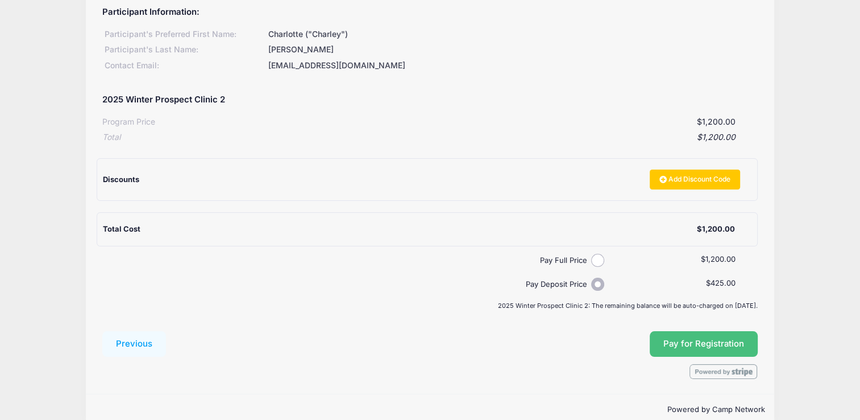
click at [735, 341] on span "Pay for Registration" at bounding box center [704, 343] width 81 height 10
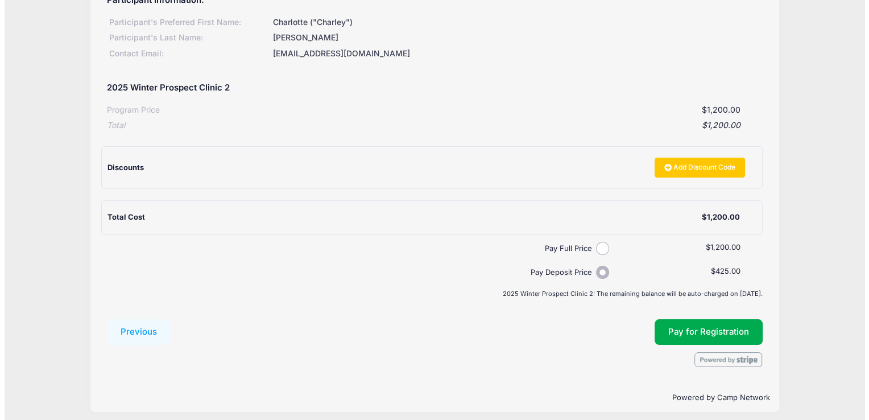
scroll to position [147, 0]
